Goal: Task Accomplishment & Management: Manage account settings

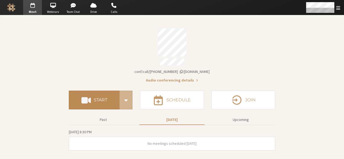
click at [101, 99] on h4 "Start" at bounding box center [100, 100] width 13 height 4
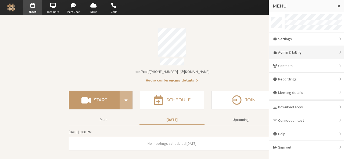
click at [303, 54] on link "Admin & billing" at bounding box center [306, 52] width 75 height 13
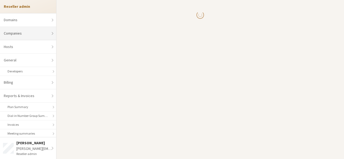
select select "10"
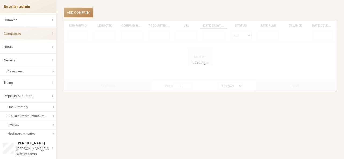
click at [33, 33] on link "Companies" at bounding box center [28, 33] width 56 height 13
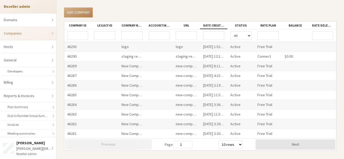
click at [69, 35] on input "Company ID" at bounding box center [77, 35] width 21 height 9
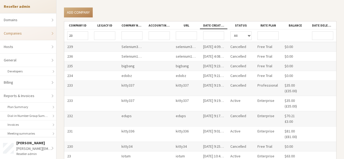
scroll to position [31, 0]
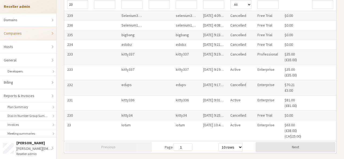
type input "23"
click at [70, 125] on div "23" at bounding box center [77, 131] width 27 height 21
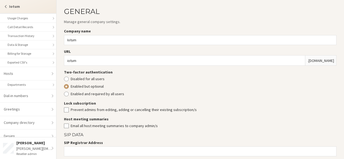
scroll to position [138, 0]
click at [30, 74] on link "Hosts" at bounding box center [28, 73] width 56 height 13
select select "25"
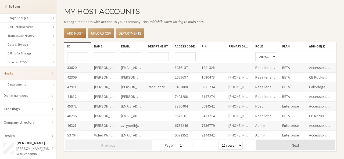
click at [82, 31] on link "Add host" at bounding box center [75, 34] width 22 height 10
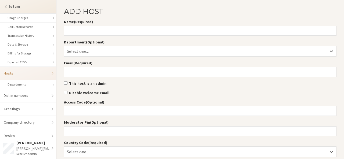
click at [82, 31] on input "Name (Required)" at bounding box center [200, 31] width 273 height 10
type input "varush"
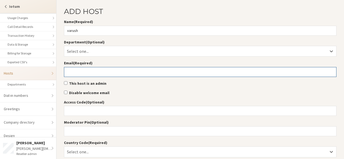
click at [77, 73] on input "Email (Required)" at bounding box center [200, 72] width 273 height 10
type input "varush@anita.freesmackdown.biz"
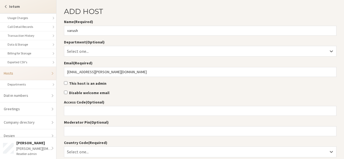
click at [88, 84] on label "This host is an admin" at bounding box center [200, 84] width 273 height 6
click at [67, 84] on input "This host is an admin" at bounding box center [65, 82] width 3 height 3
checkbox input "true"
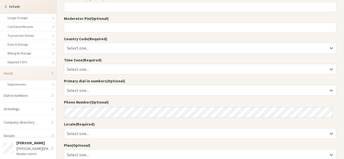
scroll to position [104, 0]
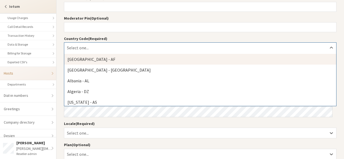
click at [118, 46] on div "Select one..." at bounding box center [200, 48] width 272 height 10
type input "can"
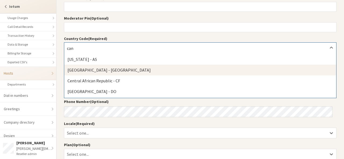
click at [109, 68] on div "Canada - CA" at bounding box center [200, 70] width 272 height 11
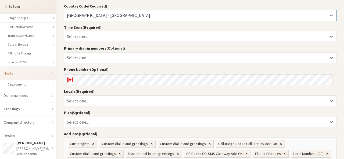
scroll to position [137, 0]
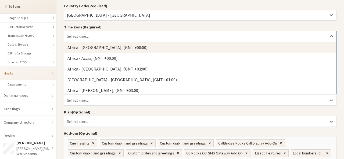
click at [111, 37] on div "Select one..." at bounding box center [200, 36] width 272 height 10
type input "cana"
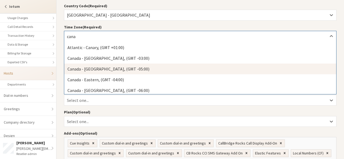
click at [109, 72] on div "Canada - Central, (GMT -05:00)" at bounding box center [200, 69] width 272 height 11
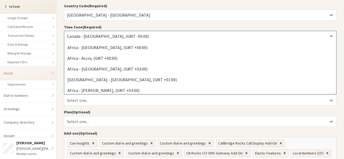
scroll to position [4006, 0]
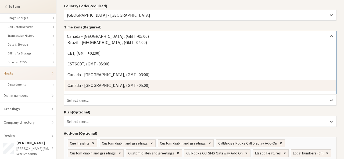
click at [98, 39] on div at bounding box center [94, 36] width 54 height 8
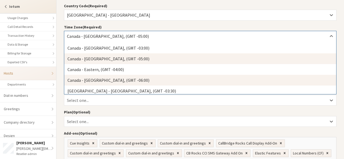
scroll to position [4033, 0]
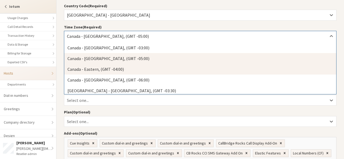
click at [133, 65] on div "Canada - Eastern, (GMT -04:00)" at bounding box center [200, 69] width 272 height 11
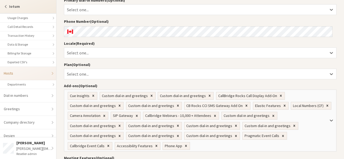
scroll to position [187, 0]
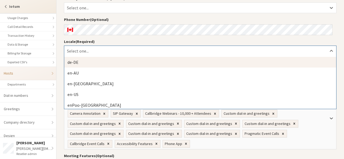
click at [135, 51] on div "Select one..." at bounding box center [200, 51] width 272 height 10
type input "i"
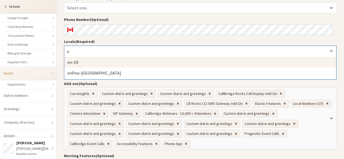
type input "us"
click at [130, 61] on div "en-US" at bounding box center [200, 62] width 272 height 11
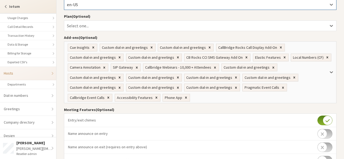
scroll to position [233, 0]
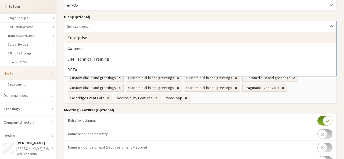
click at [122, 24] on div "Select one..." at bounding box center [200, 26] width 272 height 10
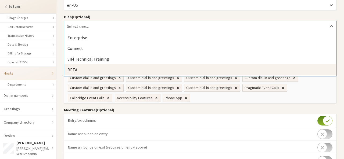
click at [111, 65] on div "BETA" at bounding box center [200, 70] width 272 height 11
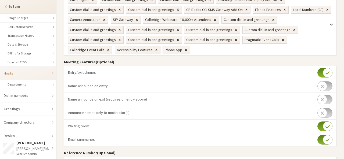
scroll to position [313, 0]
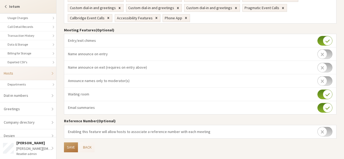
click at [70, 143] on button "Save" at bounding box center [71, 148] width 14 height 10
select select "25"
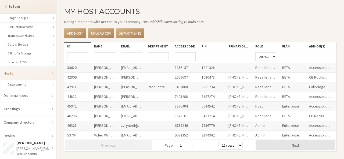
click at [98, 55] on input "Name" at bounding box center [104, 56] width 21 height 9
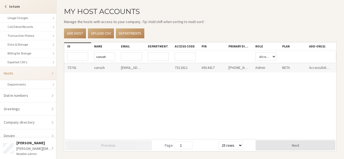
scroll to position [0, 73]
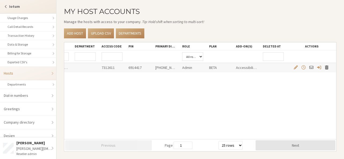
type input "varush"
